Goal: Task Accomplishment & Management: Complete application form

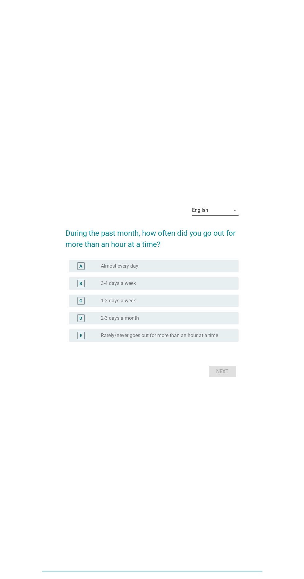
click at [221, 215] on div "English arrow_drop_down" at bounding box center [215, 210] width 46 height 10
click at [227, 250] on div "Bahasa Indonesia" at bounding box center [216, 248] width 39 height 7
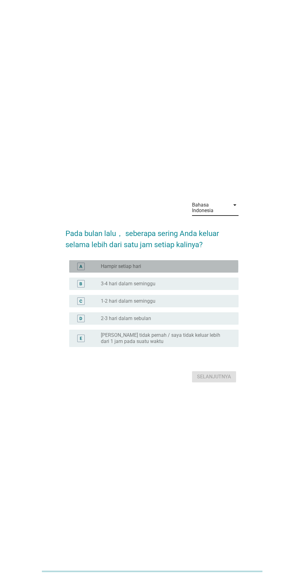
click at [201, 269] on div "radio_button_unchecked Hampir setiap hari" at bounding box center [165, 266] width 128 height 6
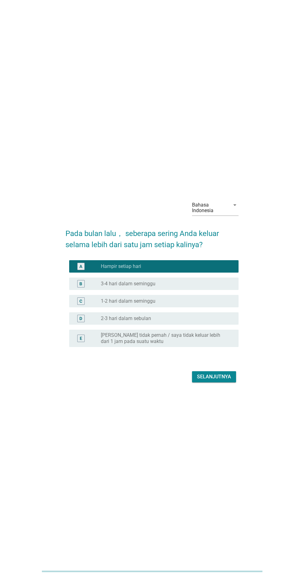
click at [218, 380] on div "Selanjutnya" at bounding box center [214, 376] width 34 height 7
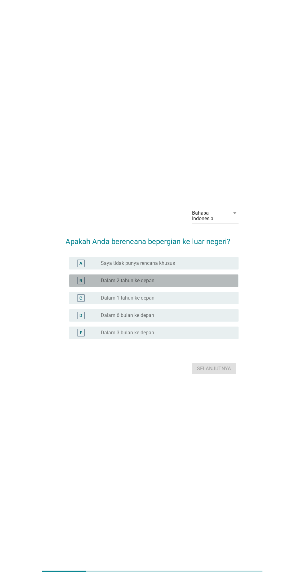
click at [200, 284] on div "radio_button_unchecked Dalam 2 tahun ke depan" at bounding box center [165, 280] width 128 height 6
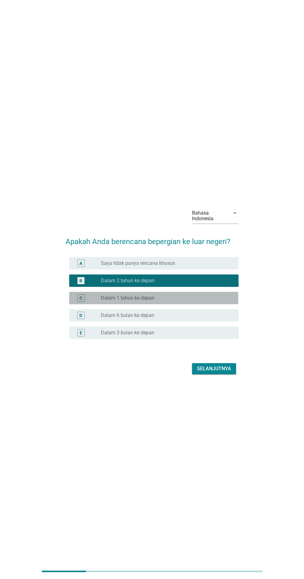
click at [193, 301] on div "radio_button_unchecked Dalam 1 tahun ke depan" at bounding box center [165, 298] width 128 height 6
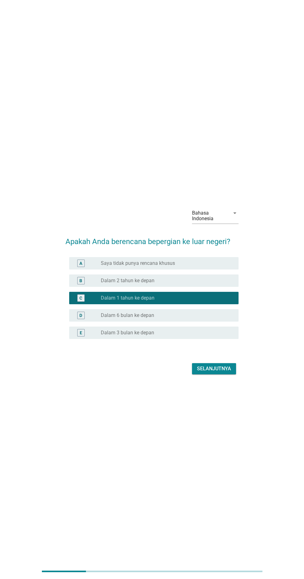
click at [213, 372] on div "Selanjutnya" at bounding box center [214, 368] width 34 height 7
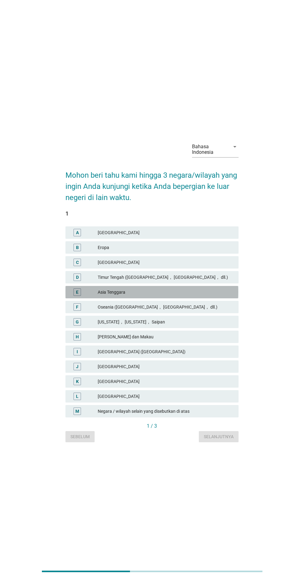
click at [172, 296] on div "Asia Tenggara" at bounding box center [166, 291] width 136 height 7
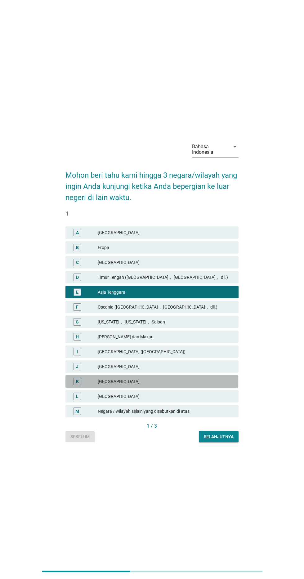
click at [162, 385] on div "[GEOGRAPHIC_DATA]" at bounding box center [166, 381] width 136 height 7
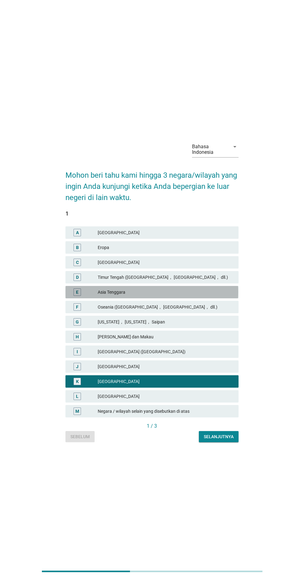
click at [178, 296] on div "Asia Tenggara" at bounding box center [166, 291] width 136 height 7
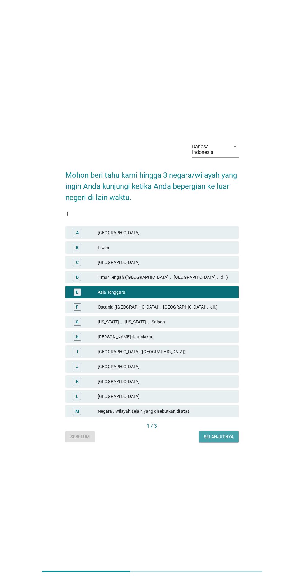
click at [220, 440] on div "Selanjutnya" at bounding box center [219, 436] width 30 height 7
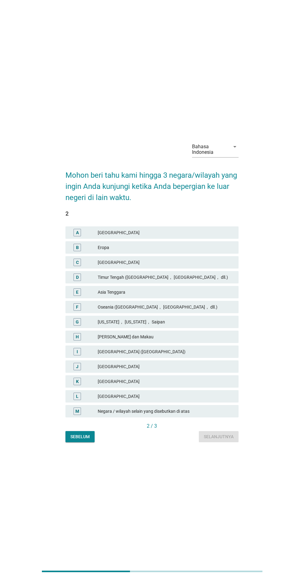
click at [191, 281] on div "Timur Tengah ([GEOGRAPHIC_DATA]， [GEOGRAPHIC_DATA]， dll.)" at bounding box center [166, 276] width 136 height 7
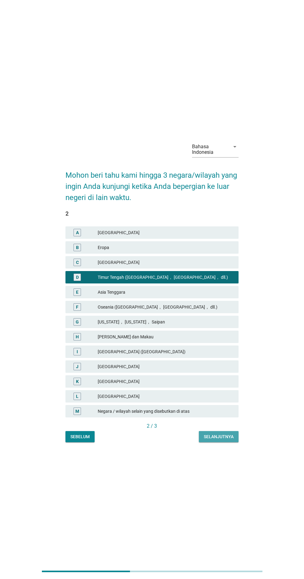
click at [223, 440] on div "Selanjutnya" at bounding box center [219, 436] width 30 height 7
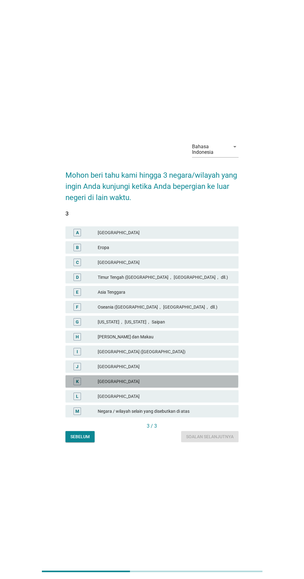
click at [166, 385] on div "[GEOGRAPHIC_DATA]" at bounding box center [166, 381] width 136 height 7
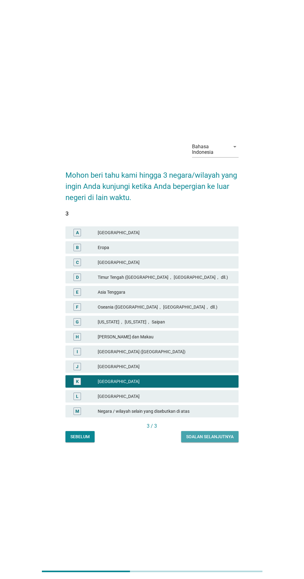
click at [209, 440] on div "Soalan selanjutnya" at bounding box center [209, 436] width 47 height 7
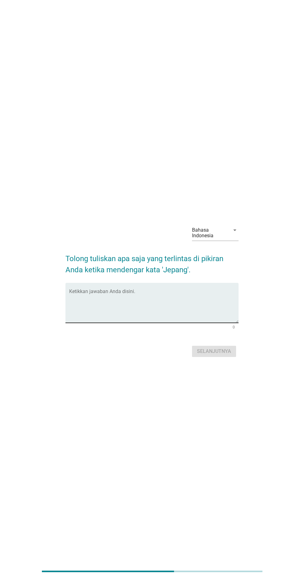
click at [151, 316] on textarea "Ketikkan jawaban Anda disini." at bounding box center [153, 306] width 169 height 33
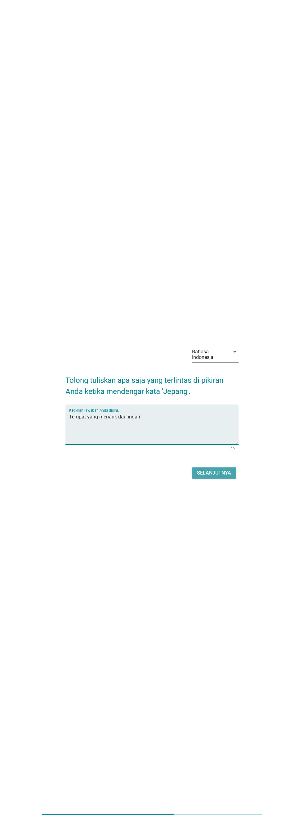
type textarea "Tempat yang menarik dan indah"
click at [215, 210] on div "Bahasa Indonesia arrow_drop_down Tolong tuliskan apa saja yang terlintas di pik…" at bounding box center [152, 411] width 304 height 822
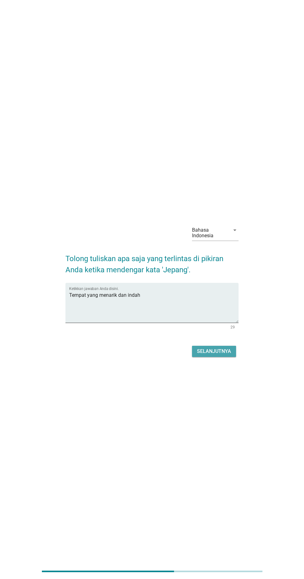
click at [207, 488] on div "Bahasa Indonesia arrow_drop_down Tolong tuliskan apa saja yang terlintas di pik…" at bounding box center [152, 289] width 304 height 579
click at [208, 357] on button "Selanjutnya" at bounding box center [214, 351] width 44 height 11
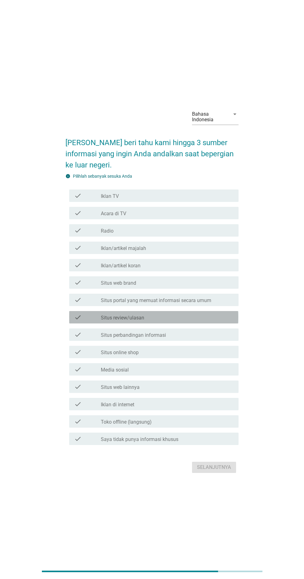
click at [86, 321] on div "check" at bounding box center [87, 316] width 27 height 7
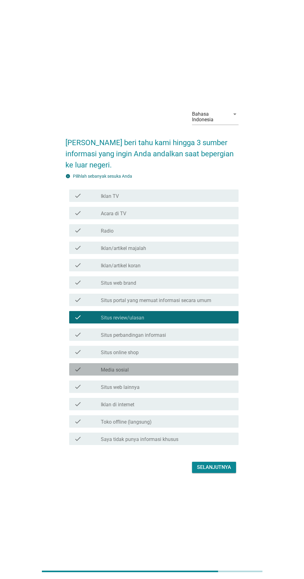
click at [81, 373] on icon "check" at bounding box center [77, 368] width 7 height 7
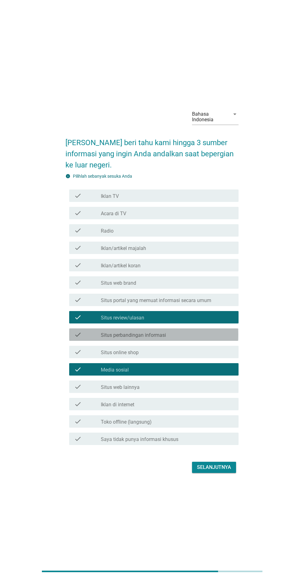
click at [88, 338] on div "check" at bounding box center [87, 334] width 27 height 7
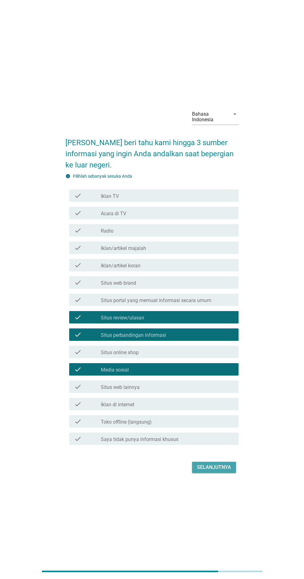
click at [208, 471] on div "Selanjutnya" at bounding box center [214, 466] width 34 height 7
